Goal: Task Accomplishment & Management: Manage account settings

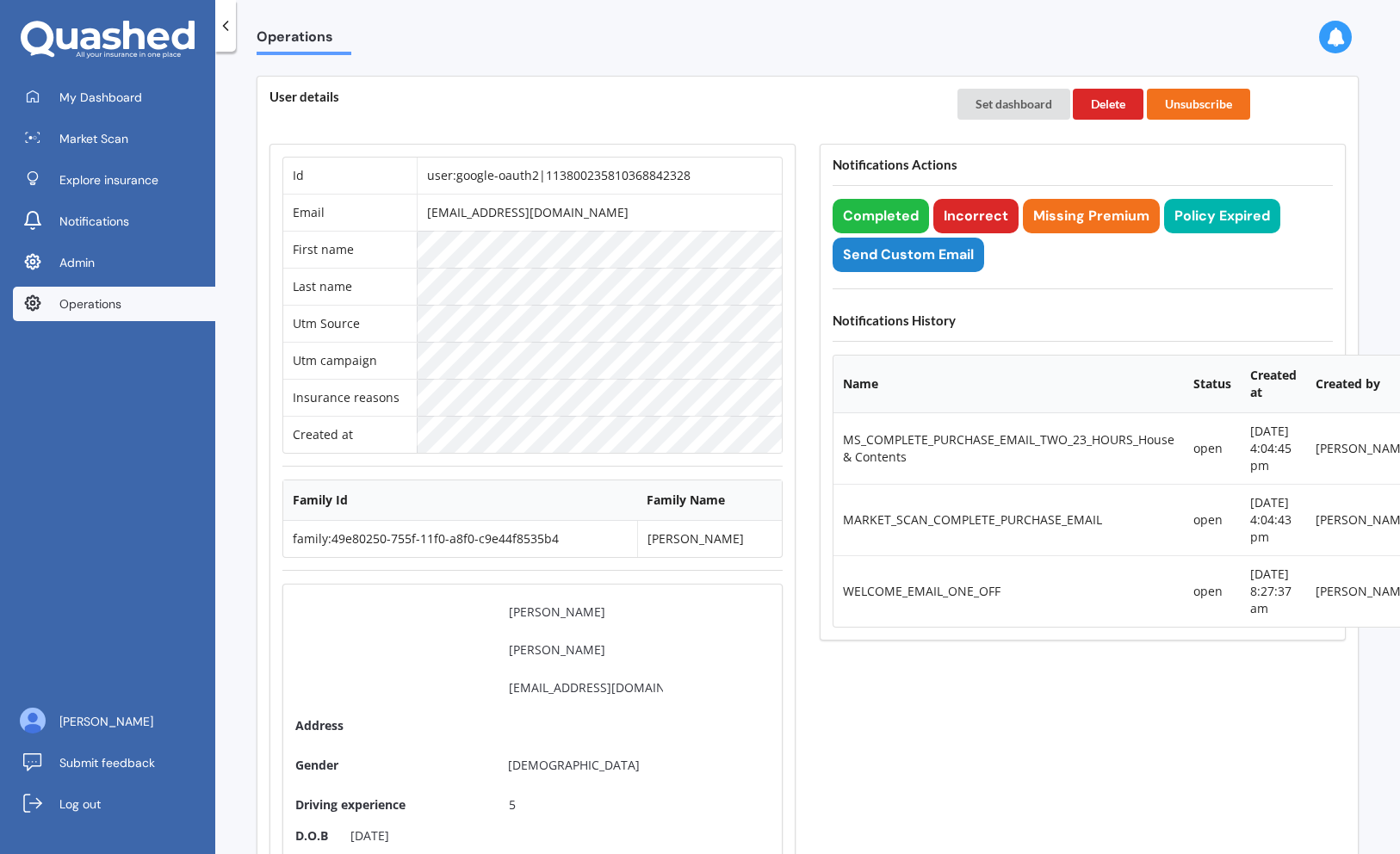
click at [1032, 85] on div "Set dashboard Delete Unsubscribe" at bounding box center [1151, 104] width 412 height 55
click at [1017, 101] on button "Set dashboard" at bounding box center [1014, 103] width 113 height 31
click at [117, 87] on link "My Dashboard" at bounding box center [114, 97] width 202 height 34
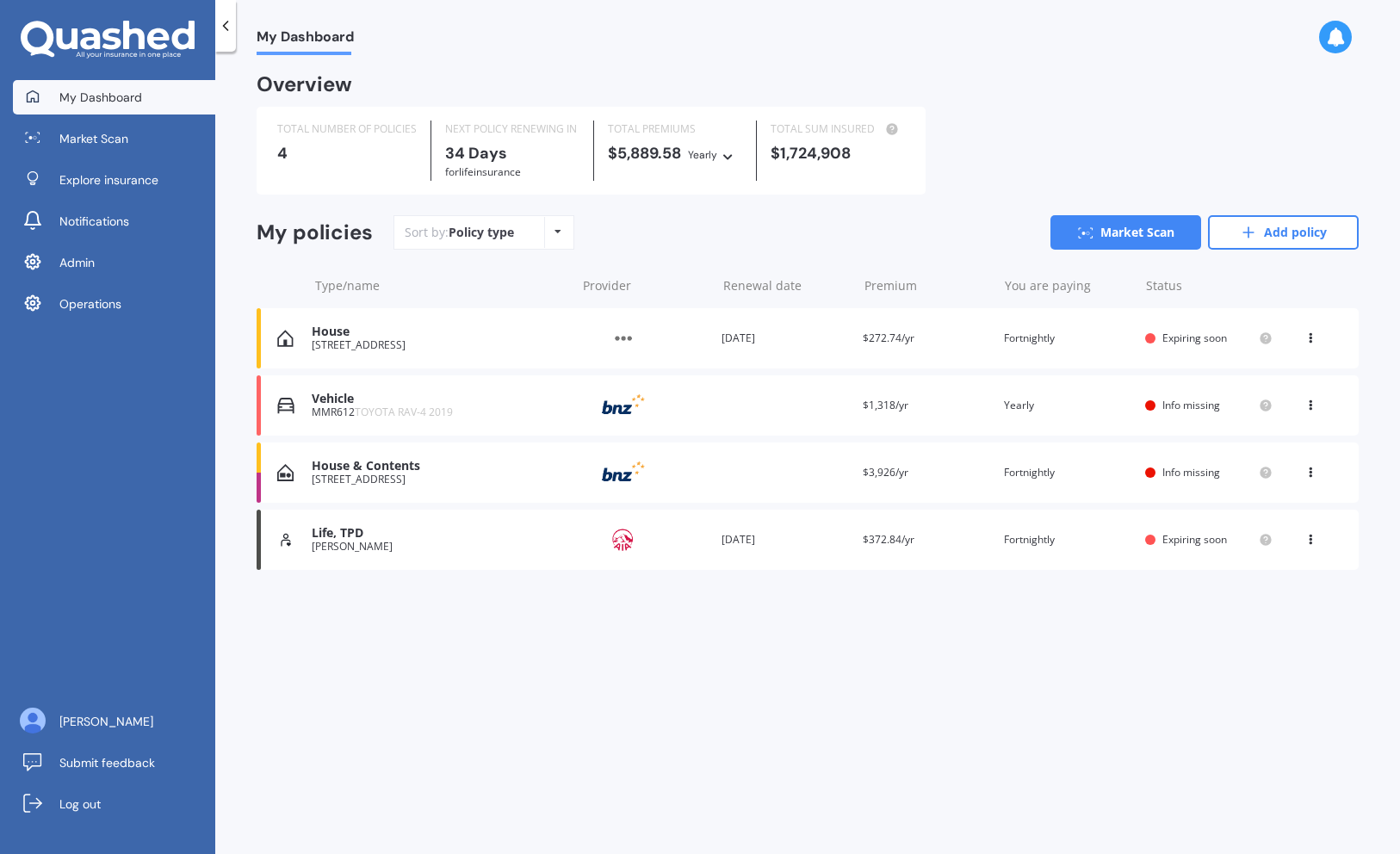
click at [381, 350] on div "[STREET_ADDRESS]" at bounding box center [439, 344] width 254 height 12
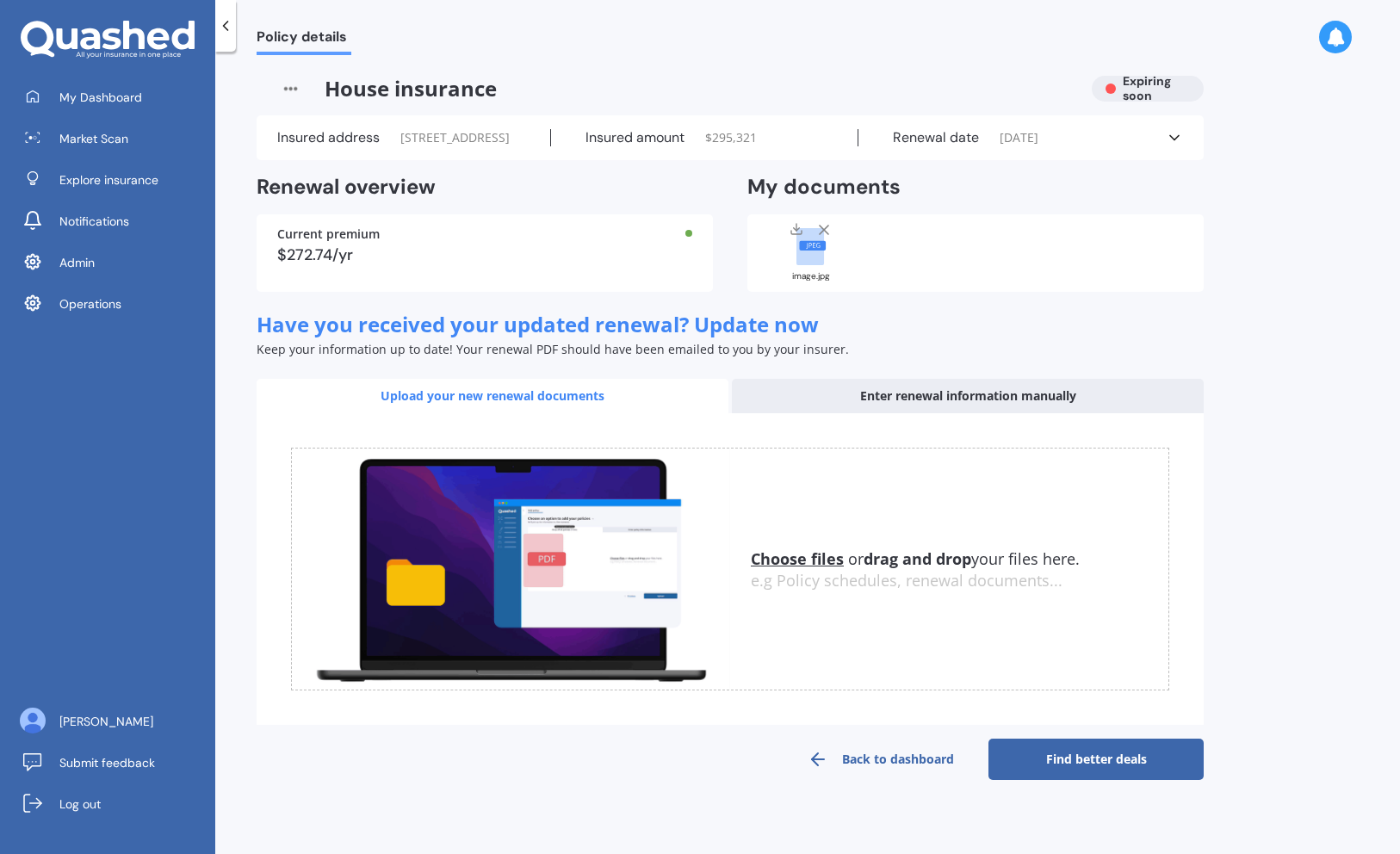
click at [814, 281] on div "image.jpg" at bounding box center [811, 251] width 86 height 60
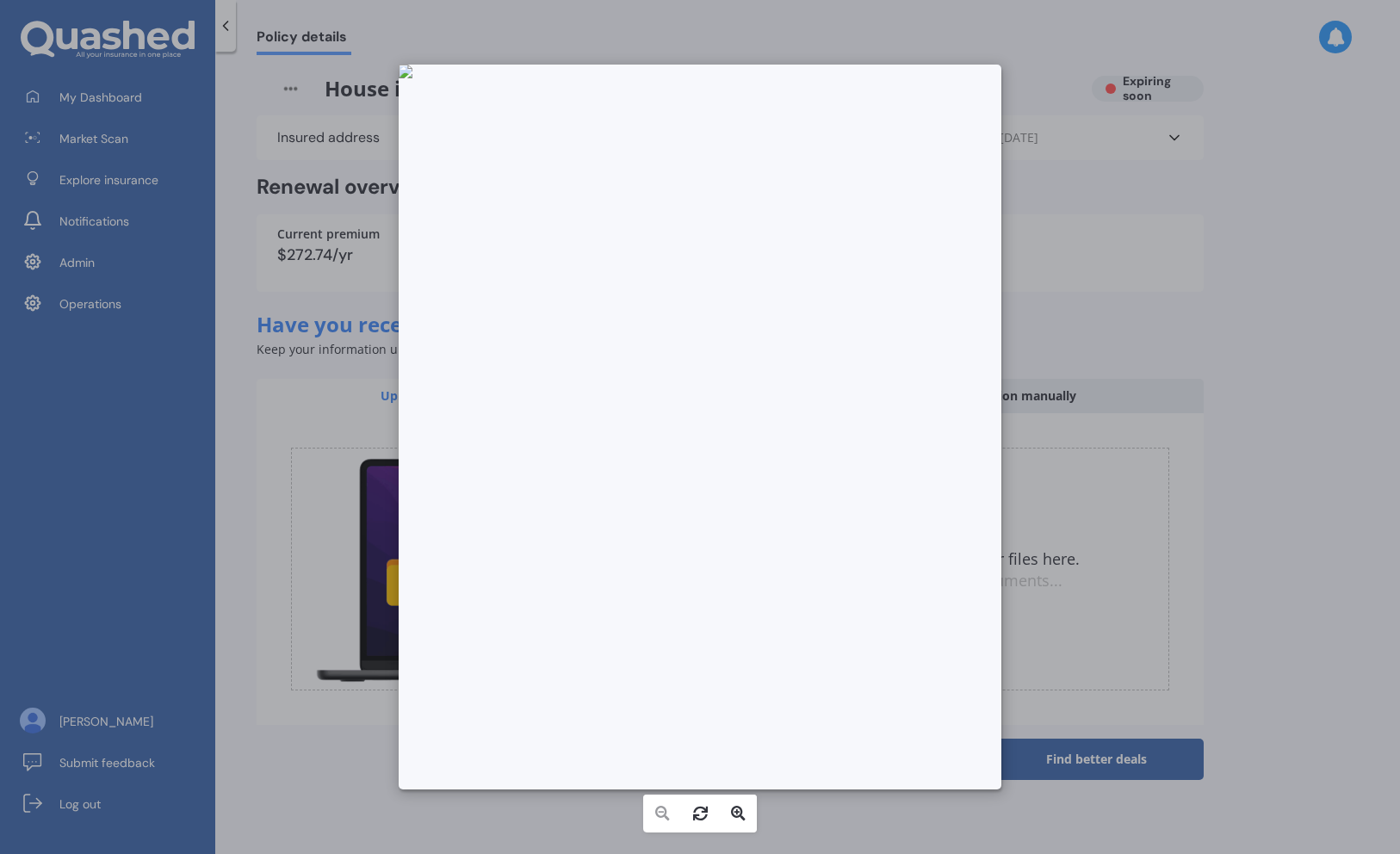
click at [295, 476] on div at bounding box center [700, 427] width 1400 height 854
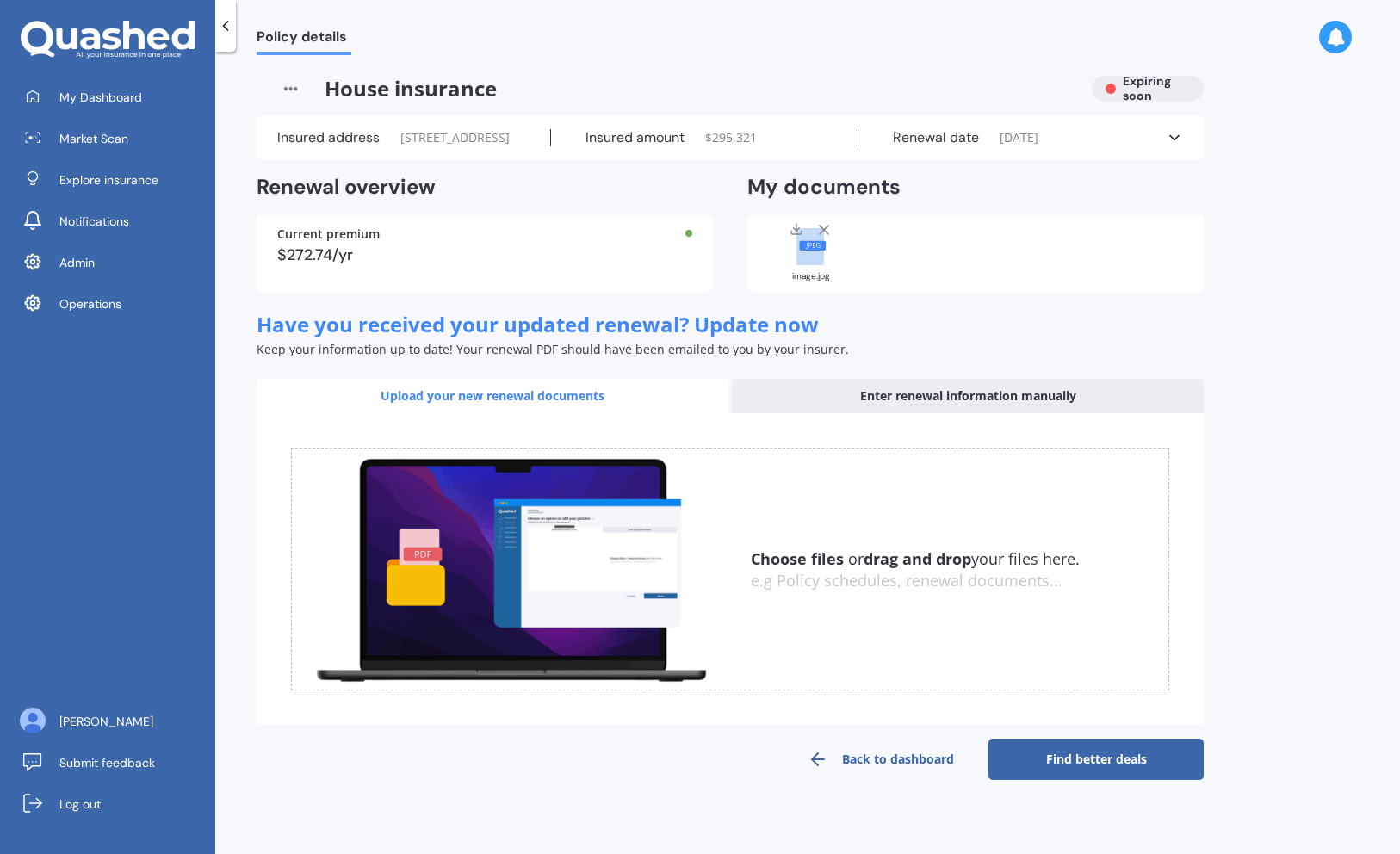
click at [810, 265] on rect at bounding box center [810, 246] width 28 height 37
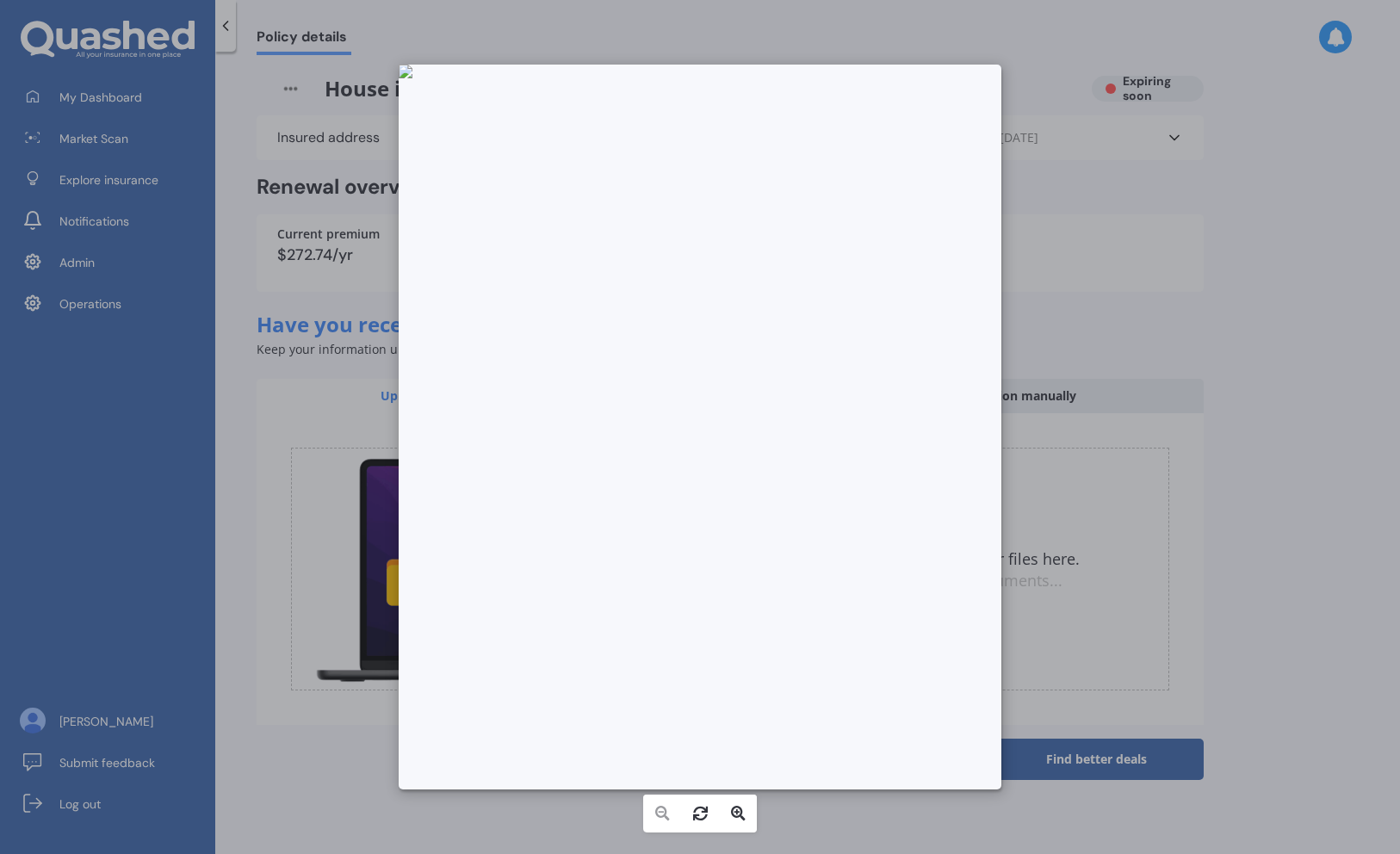
click at [304, 381] on div at bounding box center [700, 427] width 1400 height 854
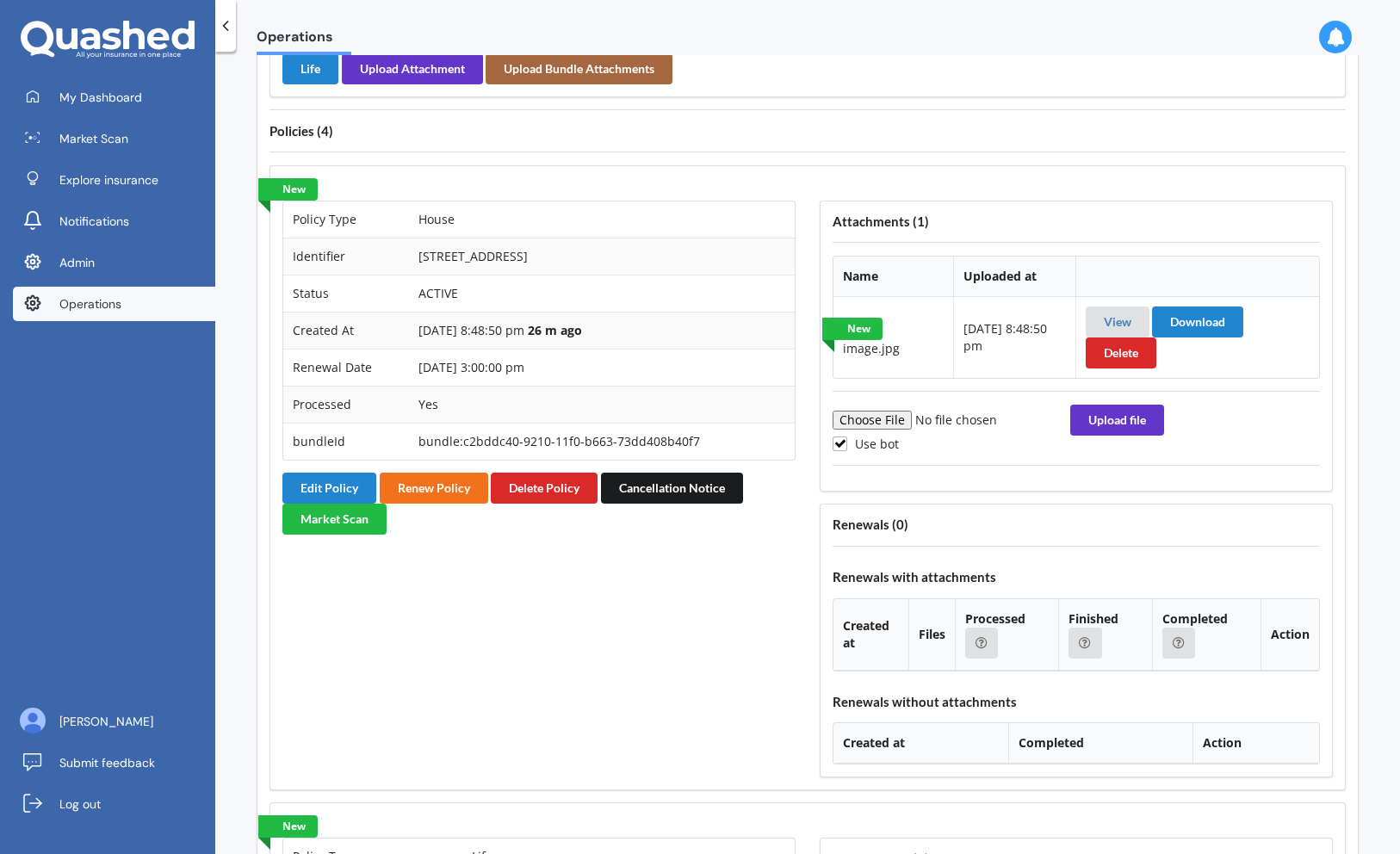
scroll to position [1331, 0]
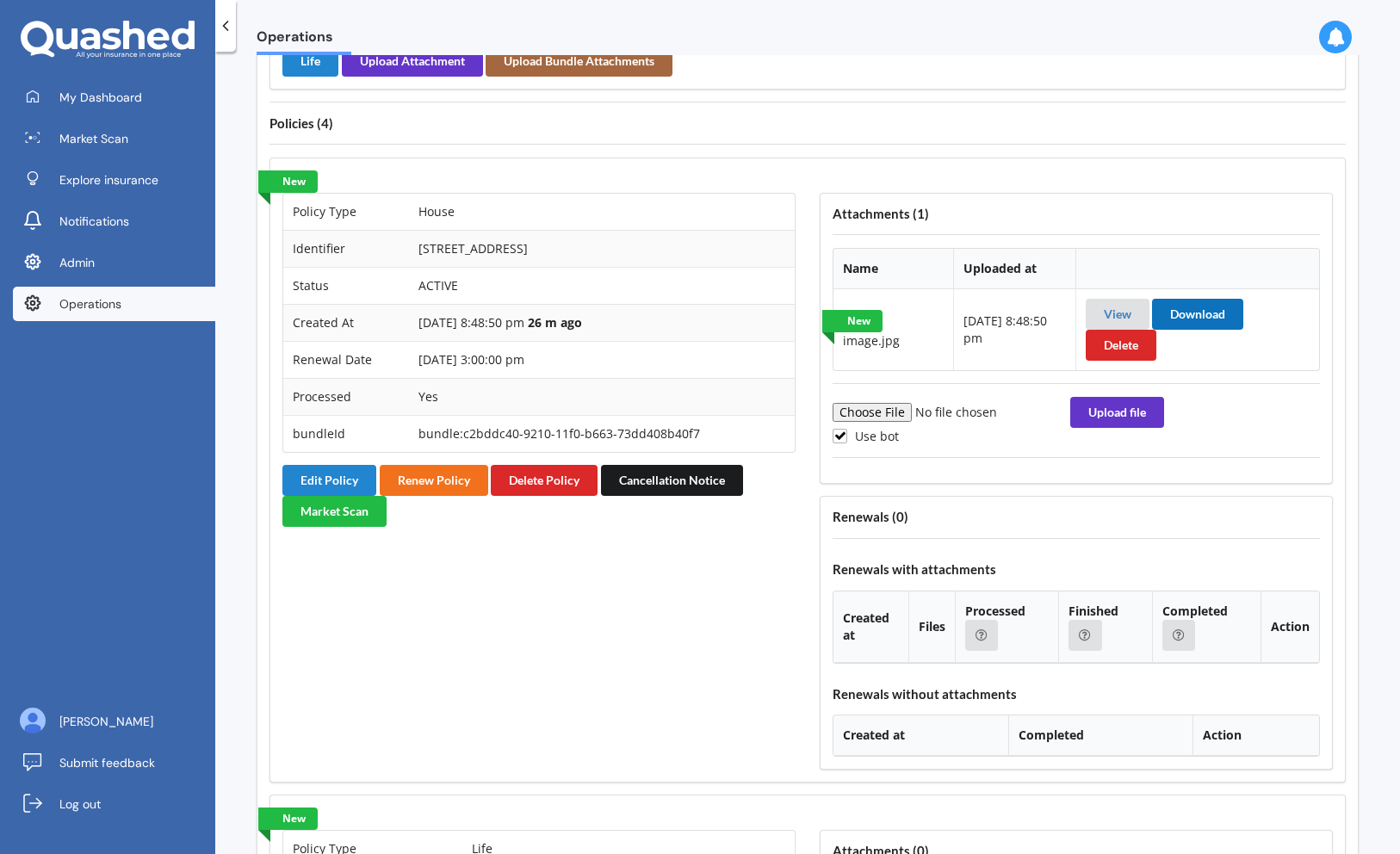
click at [1227, 314] on button "Download" at bounding box center [1198, 314] width 91 height 31
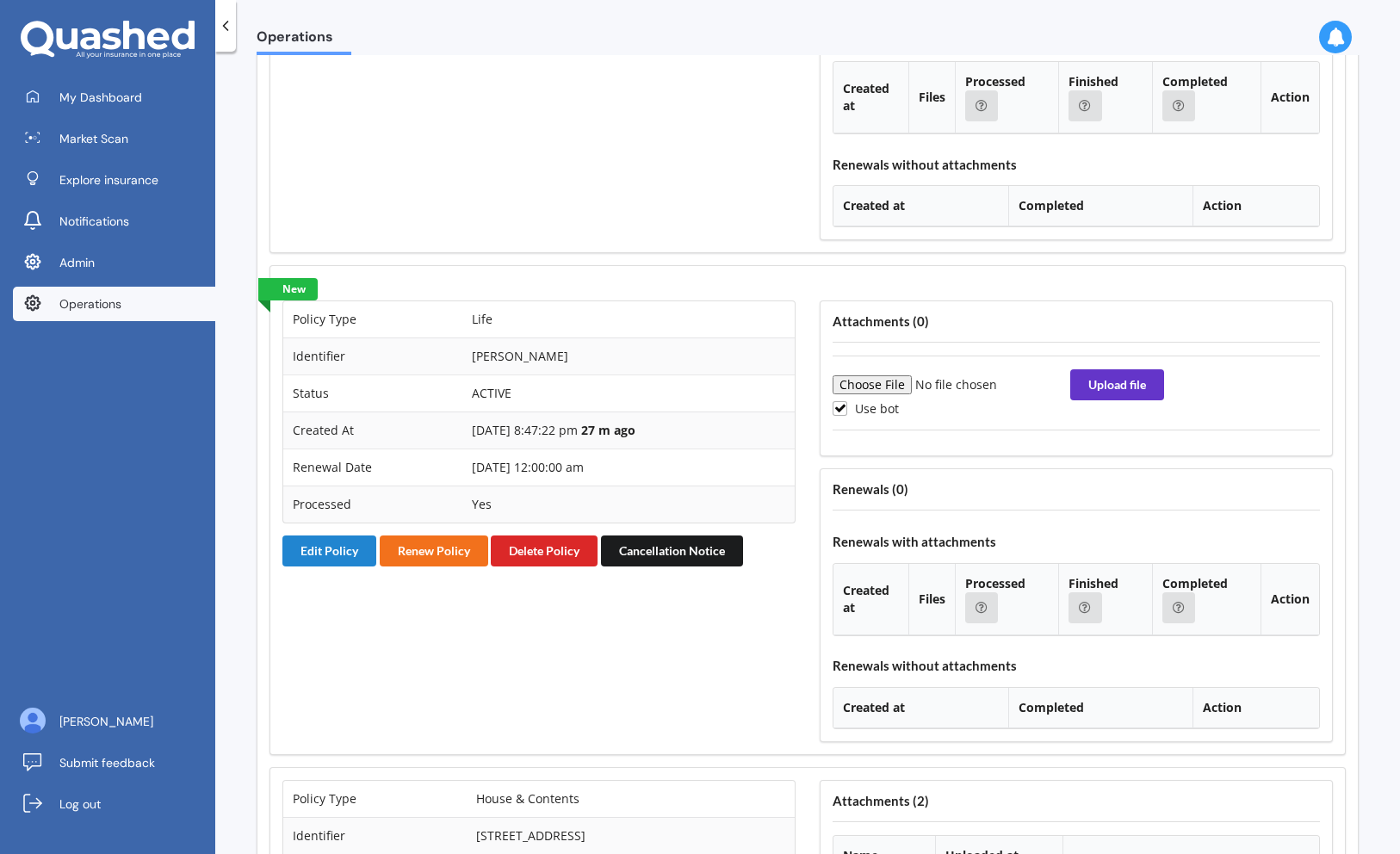
scroll to position [1864, 0]
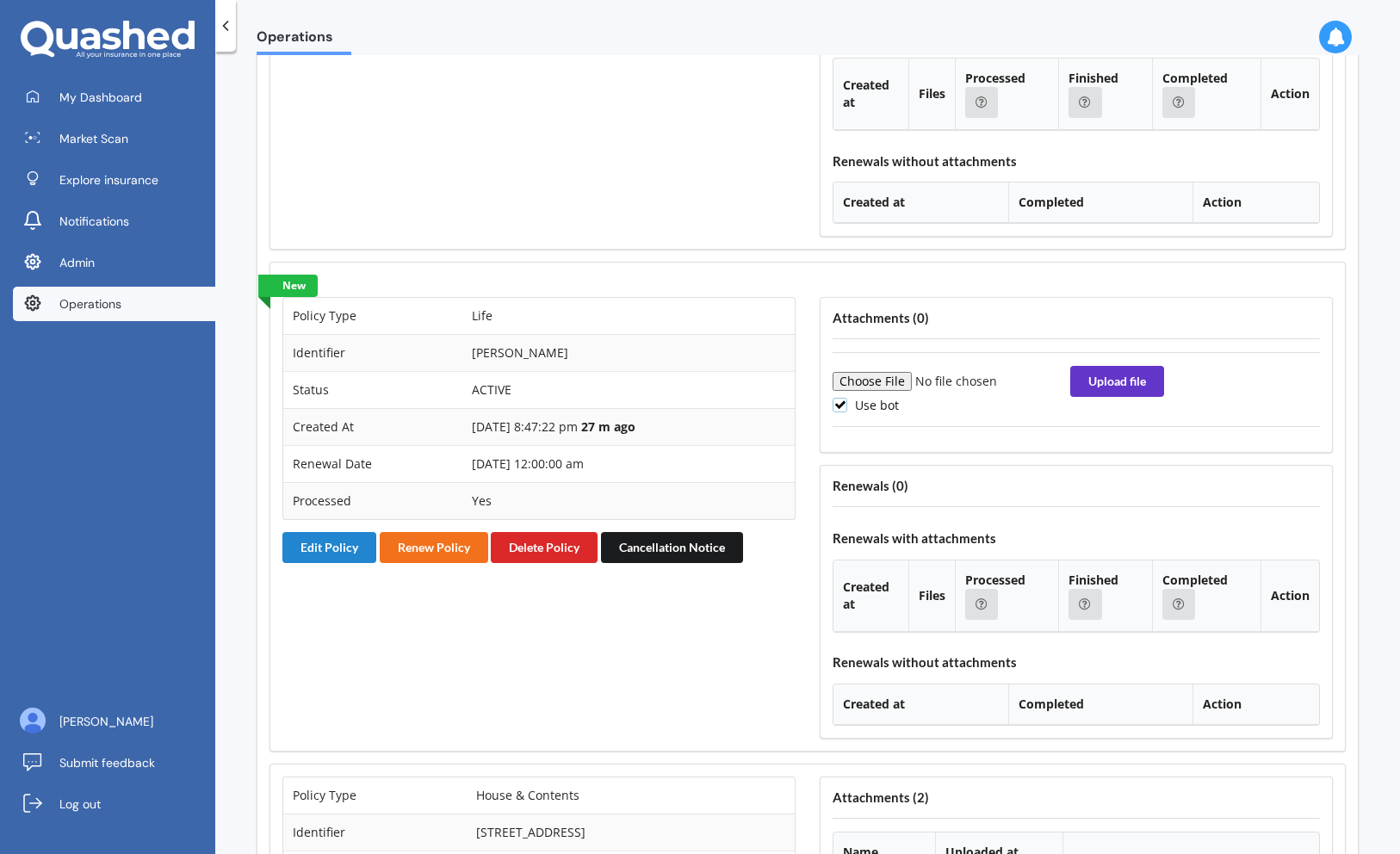
click at [847, 404] on label "Use bot" at bounding box center [866, 404] width 66 height 14
checkbox input "false"
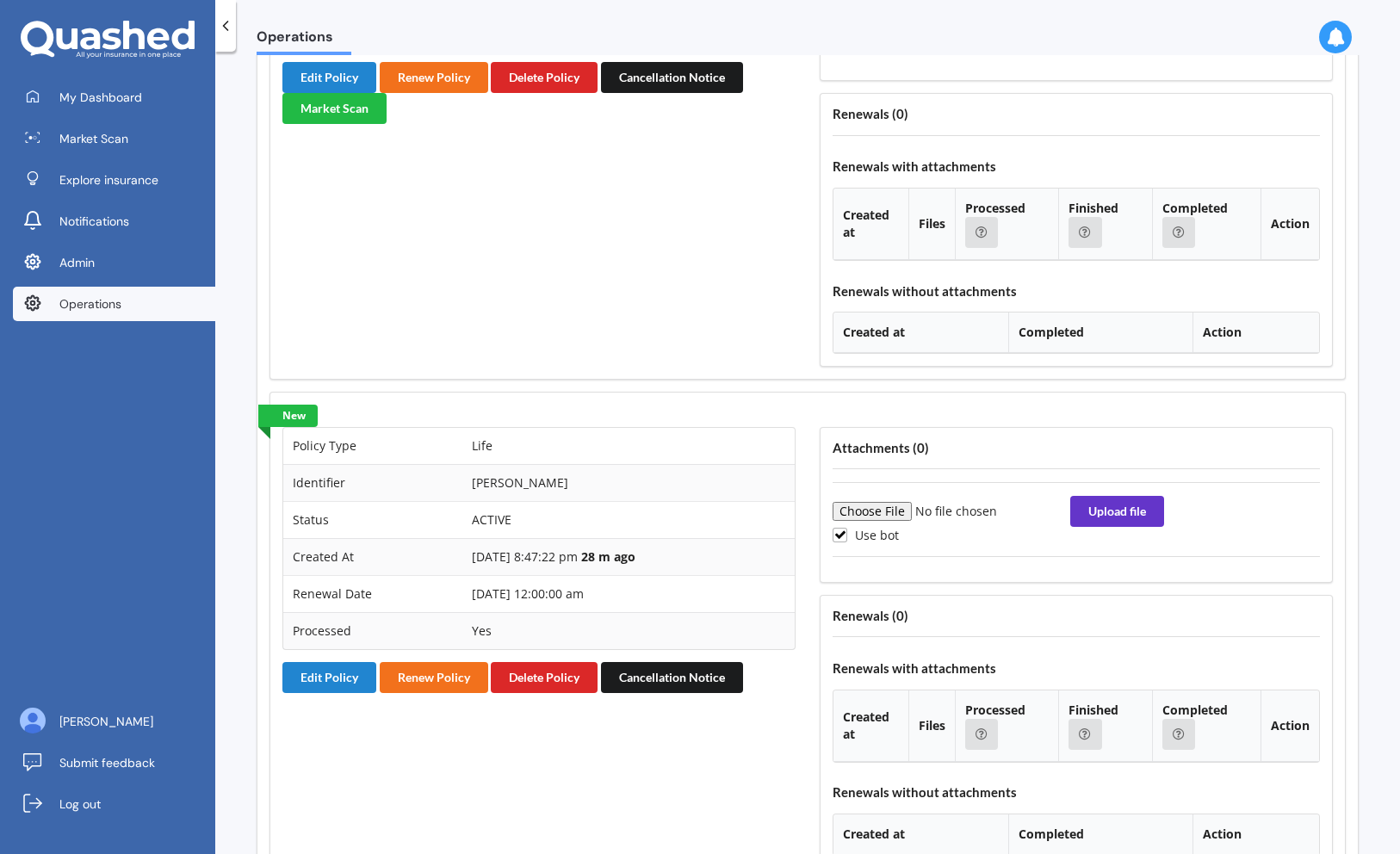
scroll to position [1731, 0]
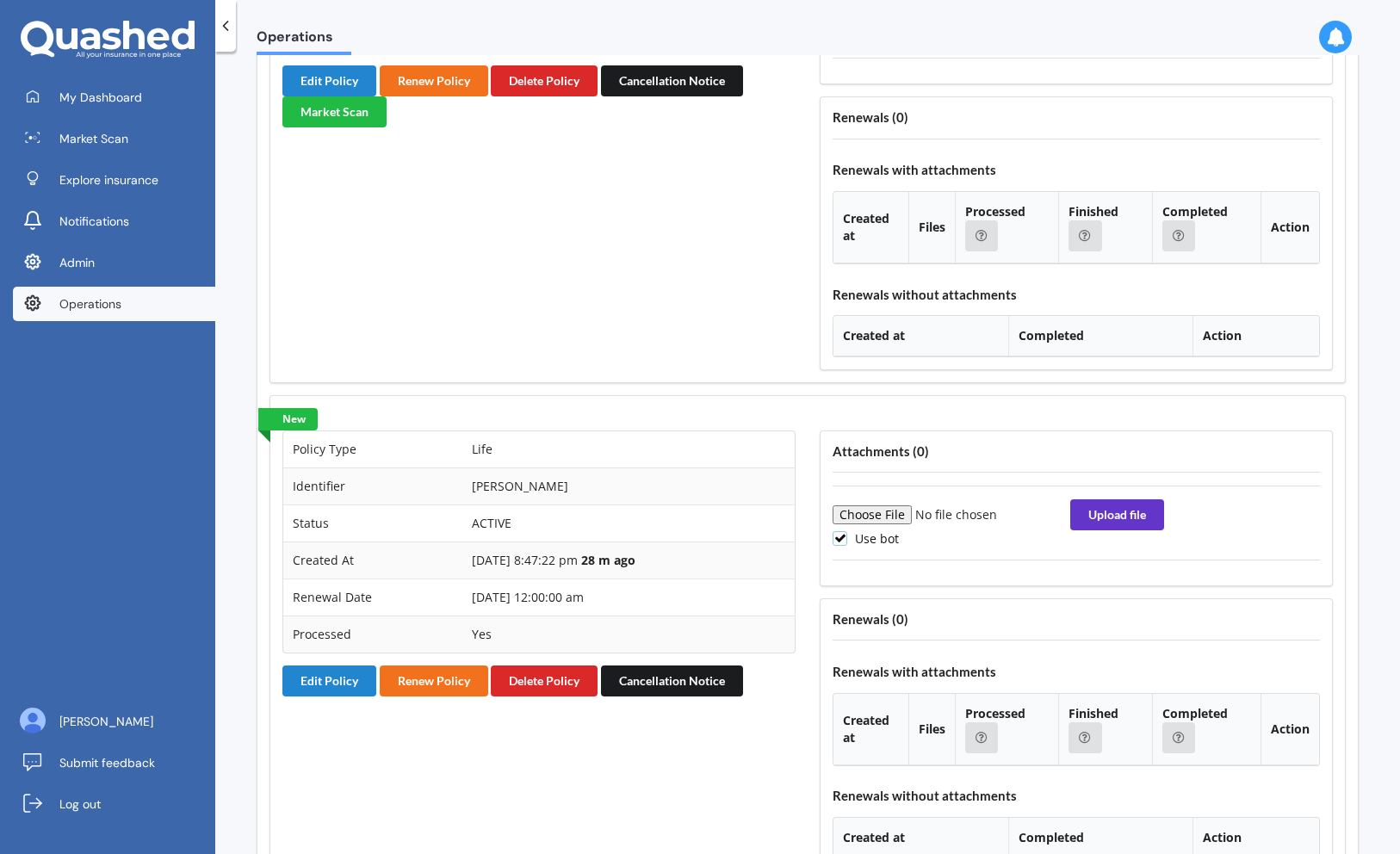
click at [880, 532] on label "Use bot" at bounding box center [866, 538] width 66 height 14
checkbox input "false"
click at [890, 516] on input "file" at bounding box center [949, 514] width 234 height 19
type input "C:\fakepath\image.jpg"
click at [1100, 518] on button "Upload file" at bounding box center [1116, 514] width 94 height 31
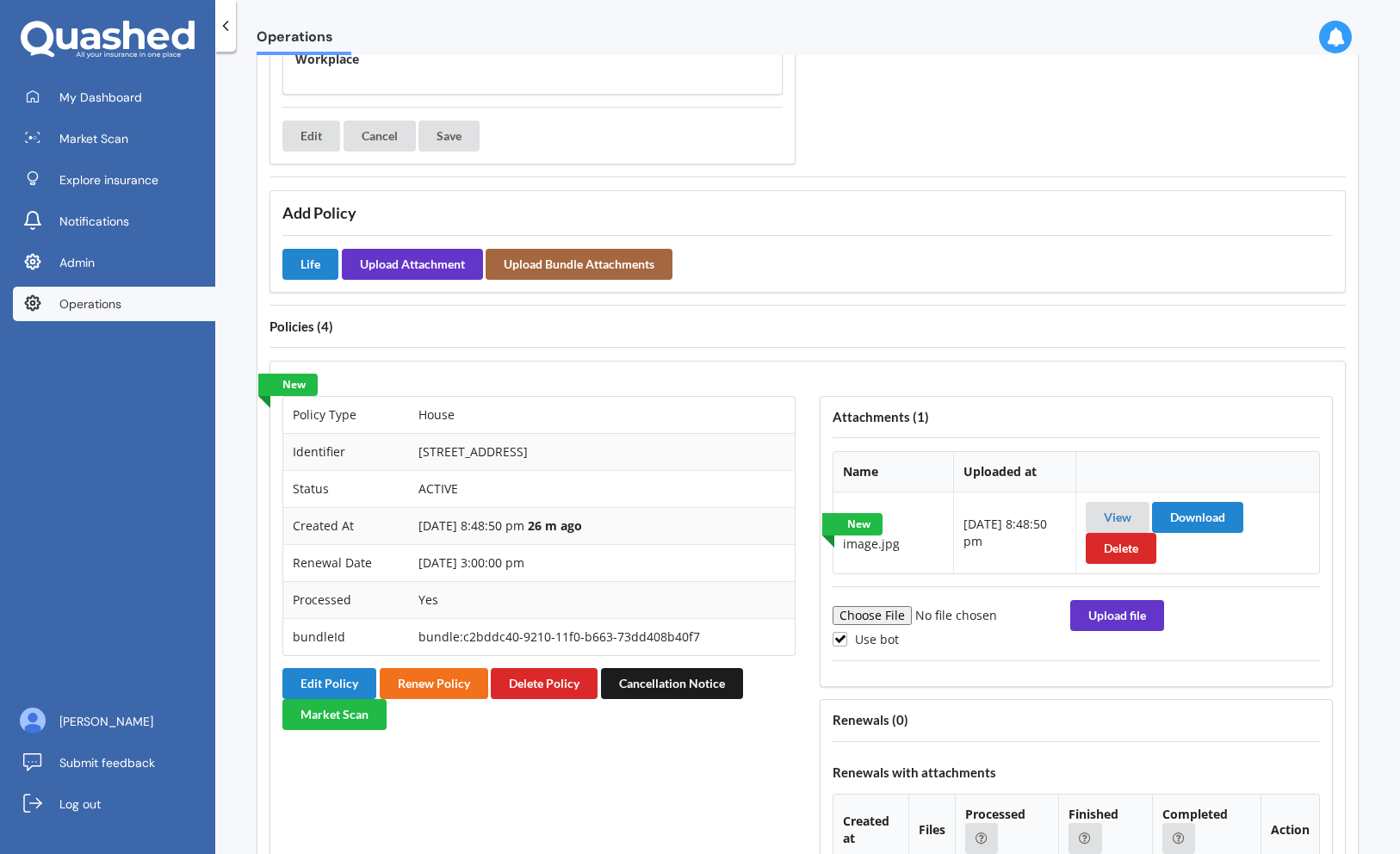
scroll to position [1153, 0]
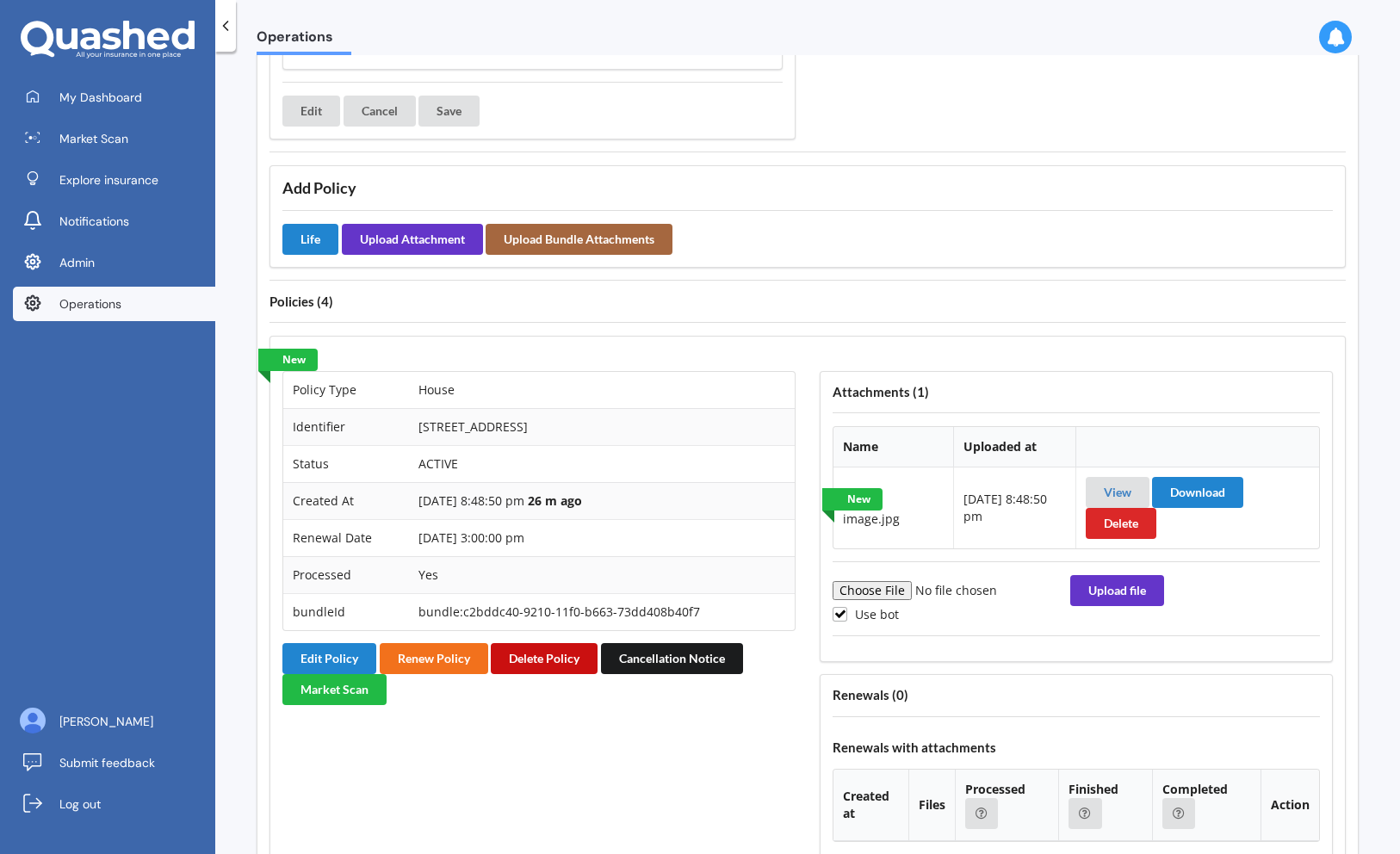
click at [546, 660] on button "Delete Policy" at bounding box center [544, 658] width 106 height 31
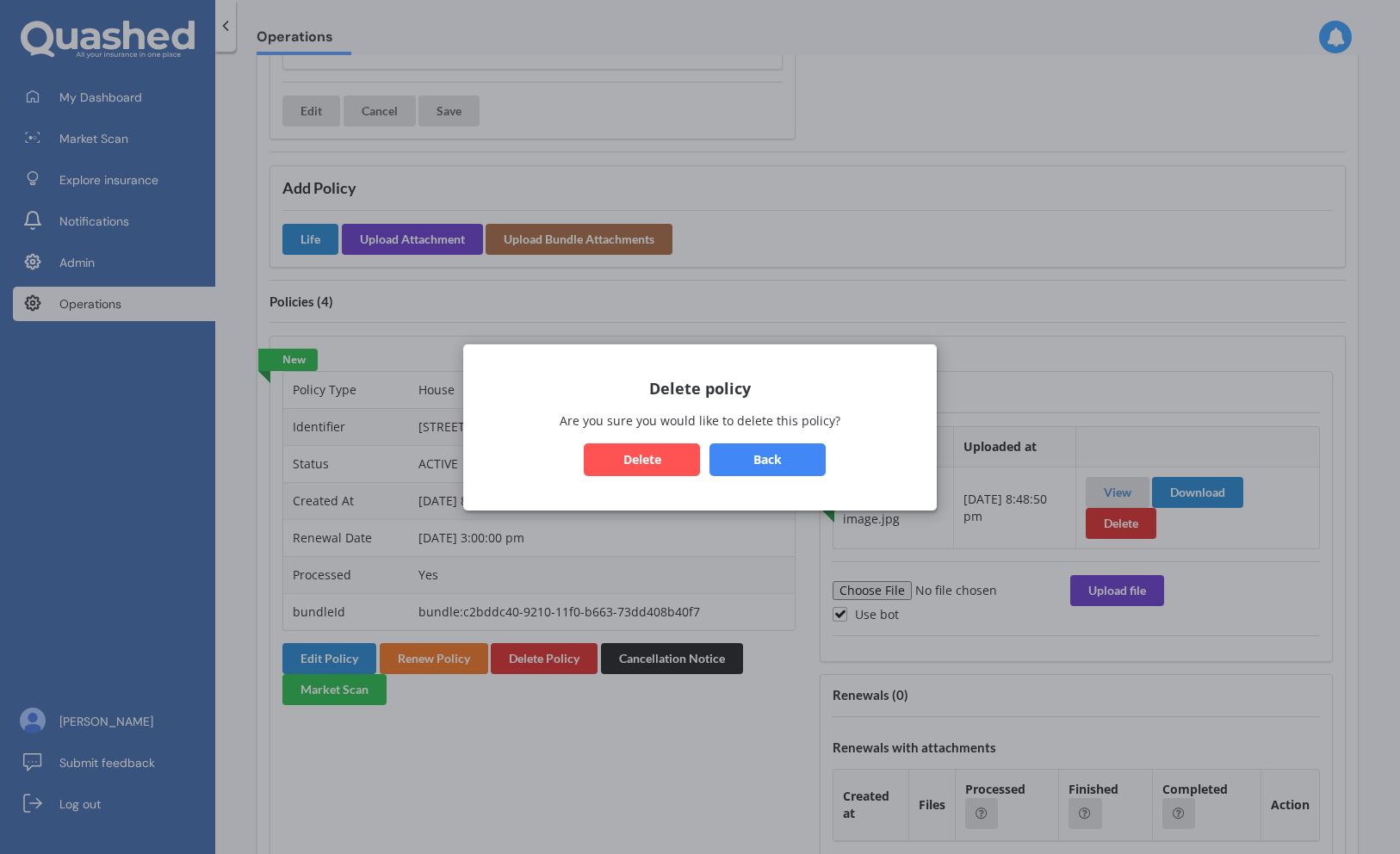
click at [679, 457] on button "Delete" at bounding box center [642, 458] width 116 height 32
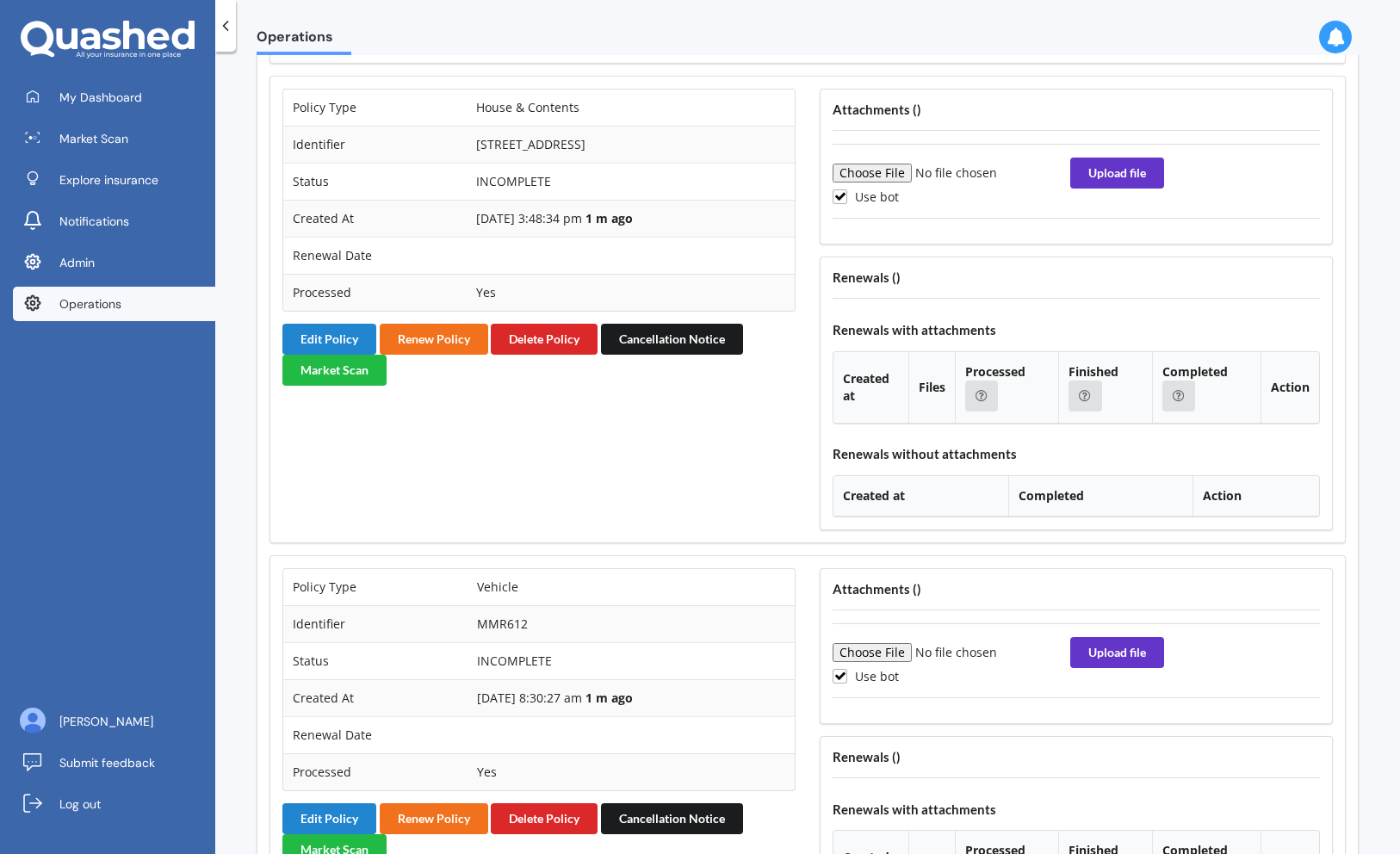
scroll to position [1278, 0]
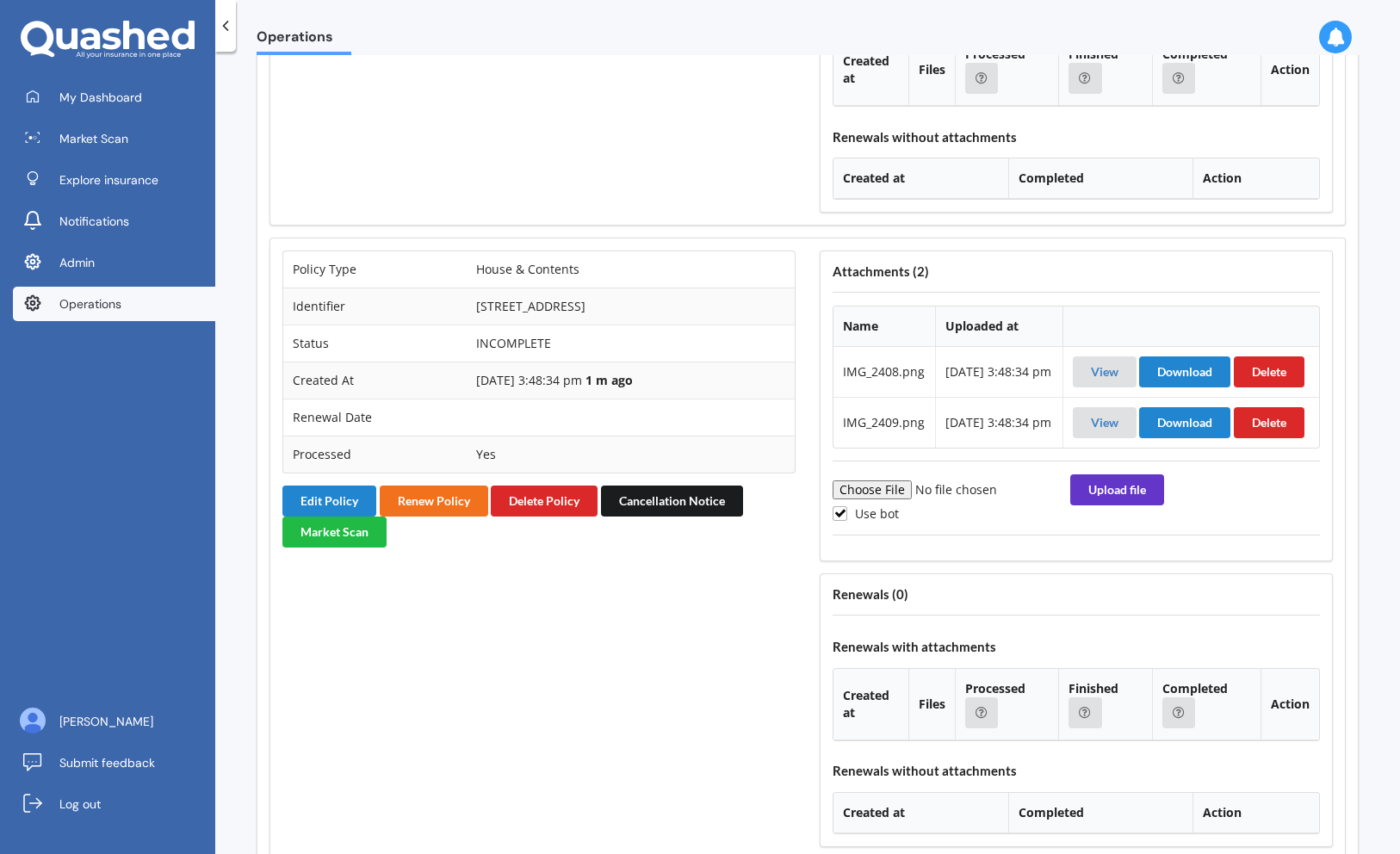
scroll to position [1885, 0]
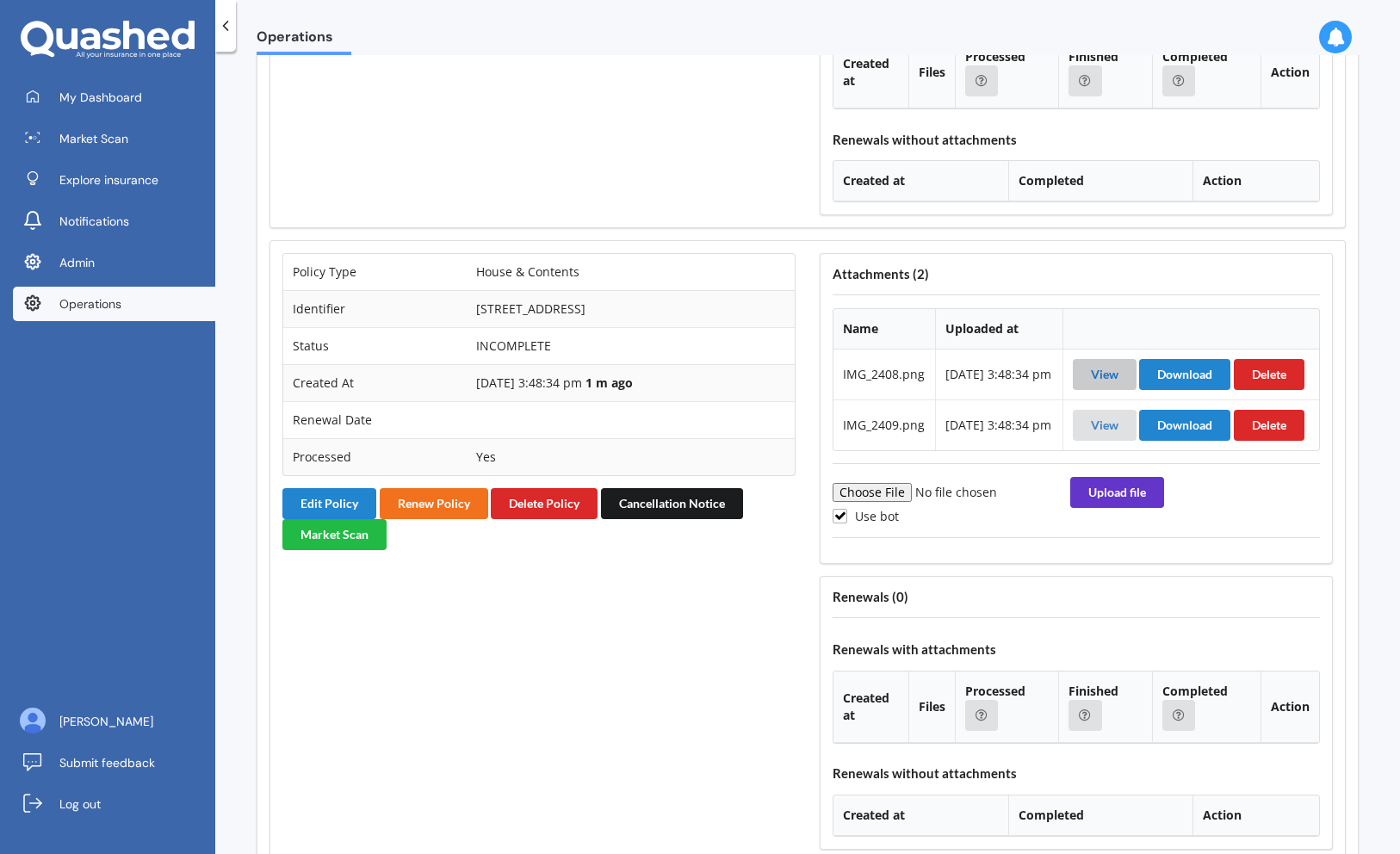
click at [1101, 376] on link "View" at bounding box center [1104, 373] width 28 height 14
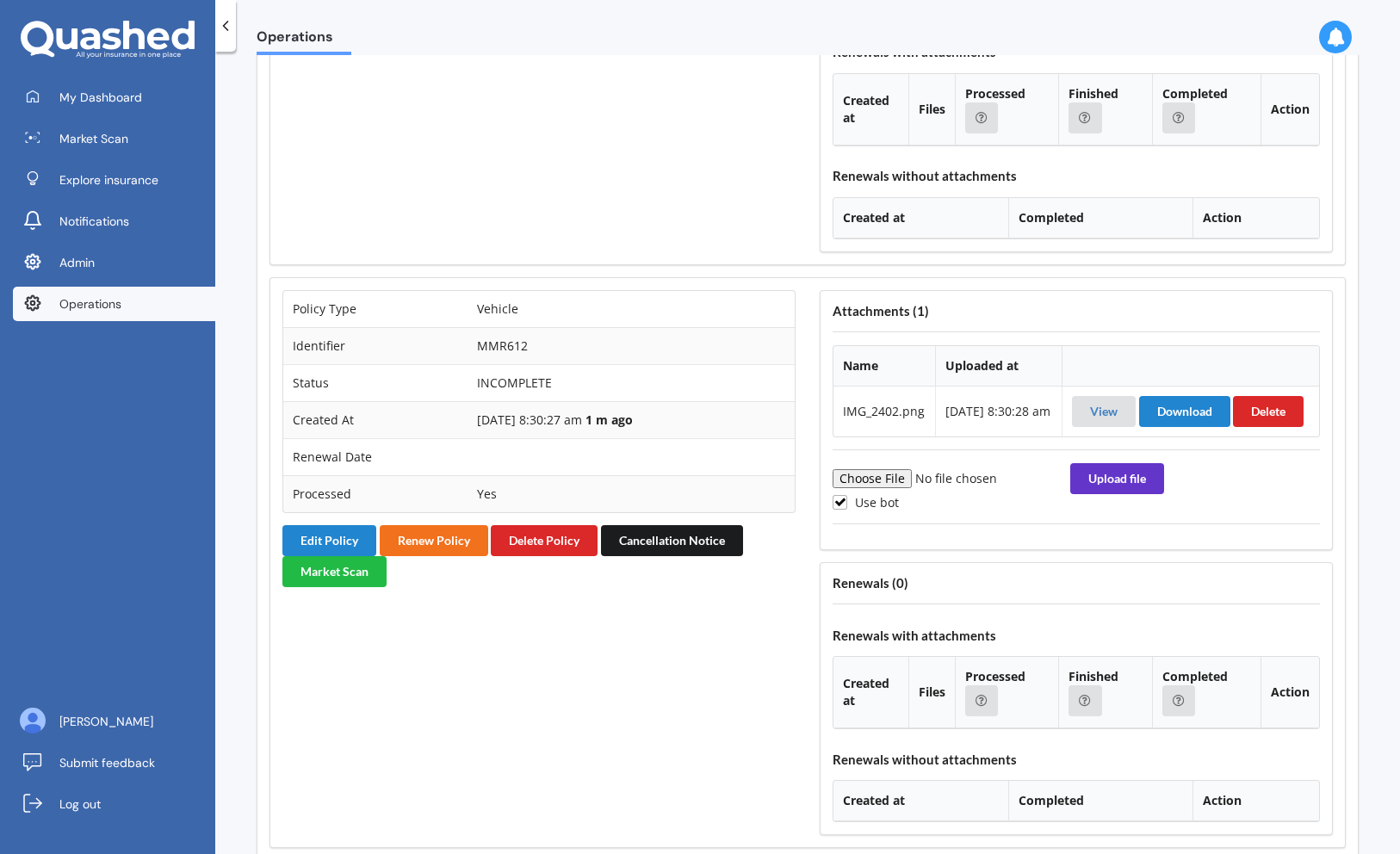
scroll to position [2483, 0]
click at [1114, 418] on link "View" at bounding box center [1103, 409] width 28 height 14
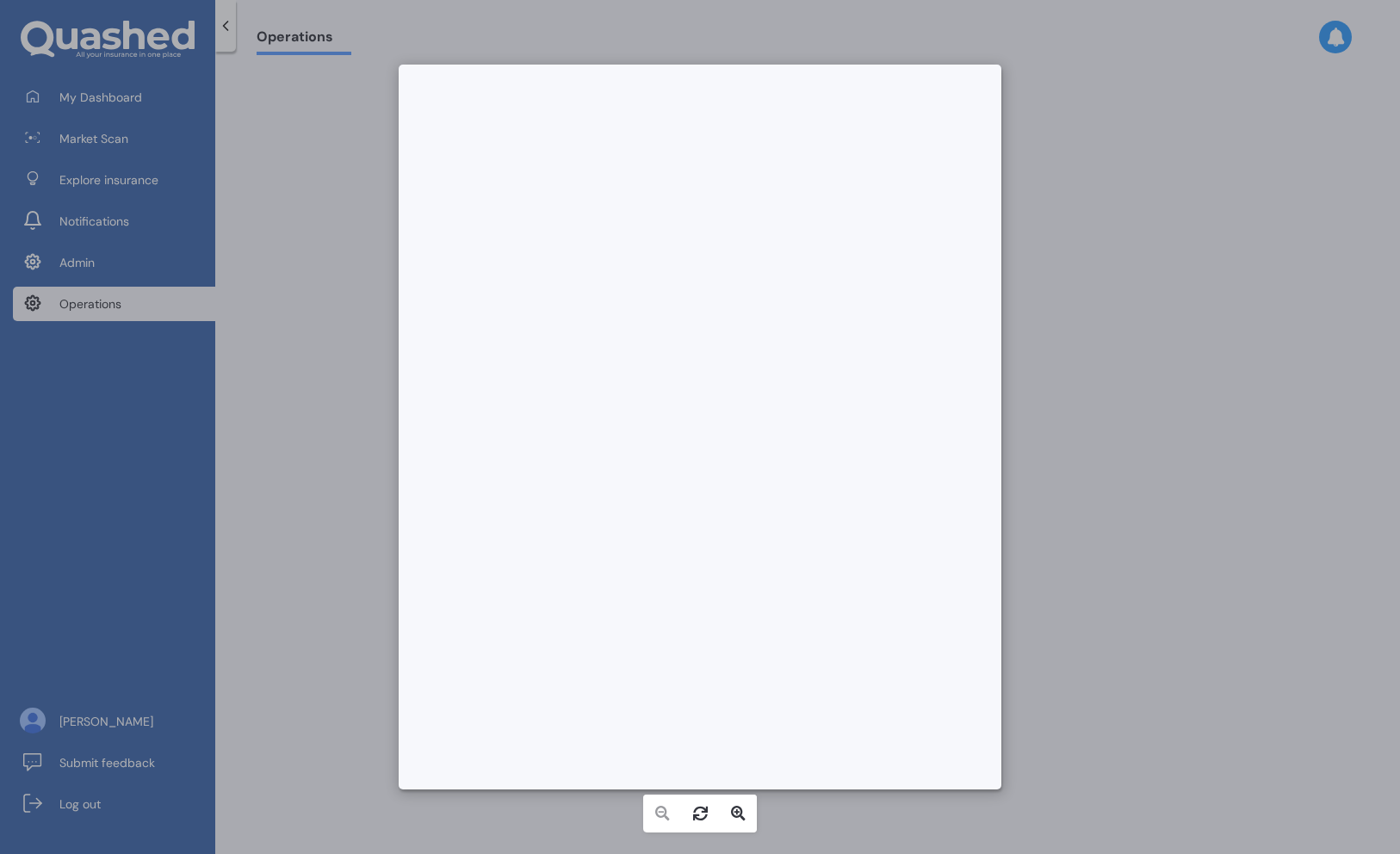
click at [1115, 359] on div at bounding box center [700, 427] width 1400 height 854
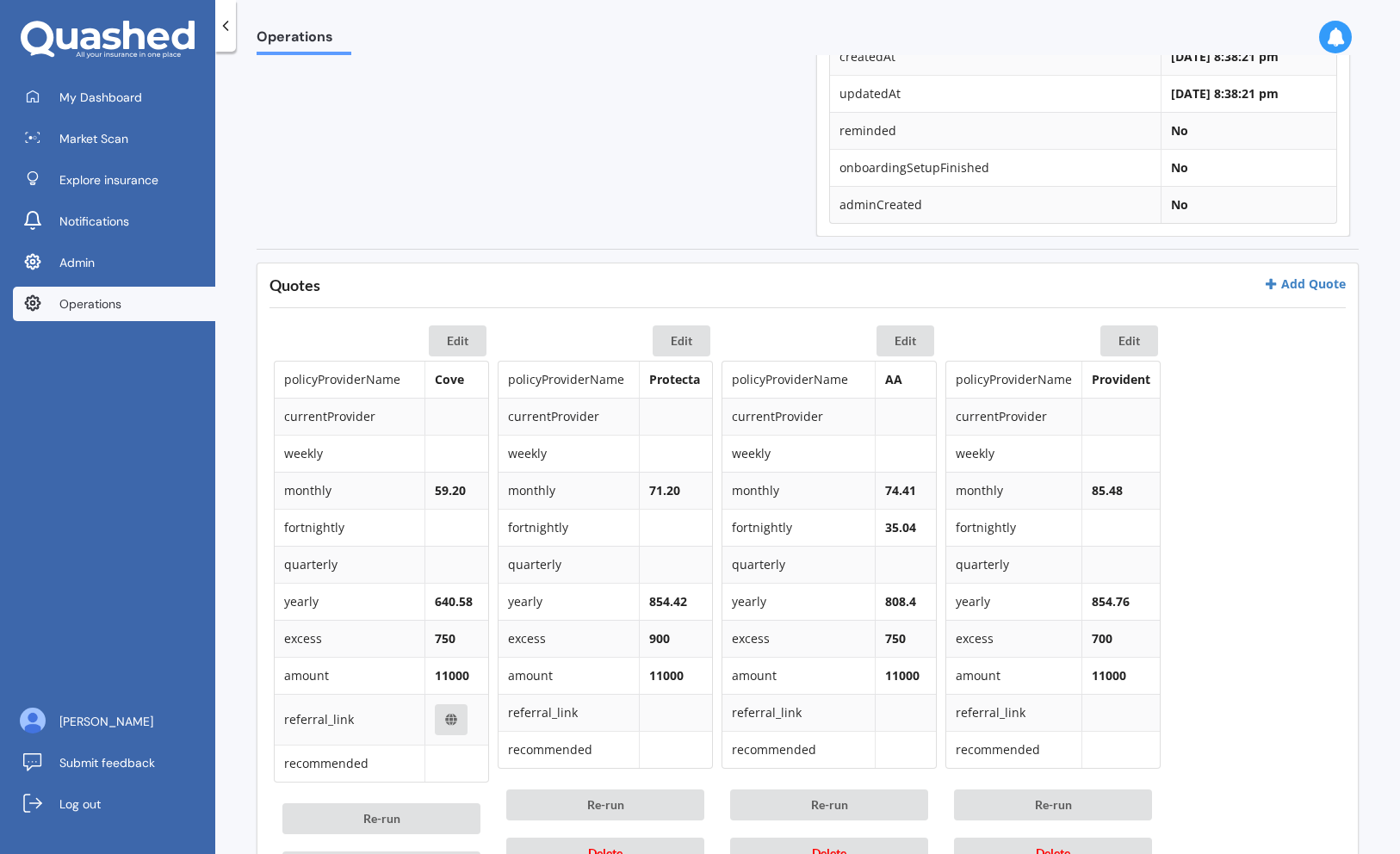
scroll to position [595, 0]
